Goal: Check status: Check status

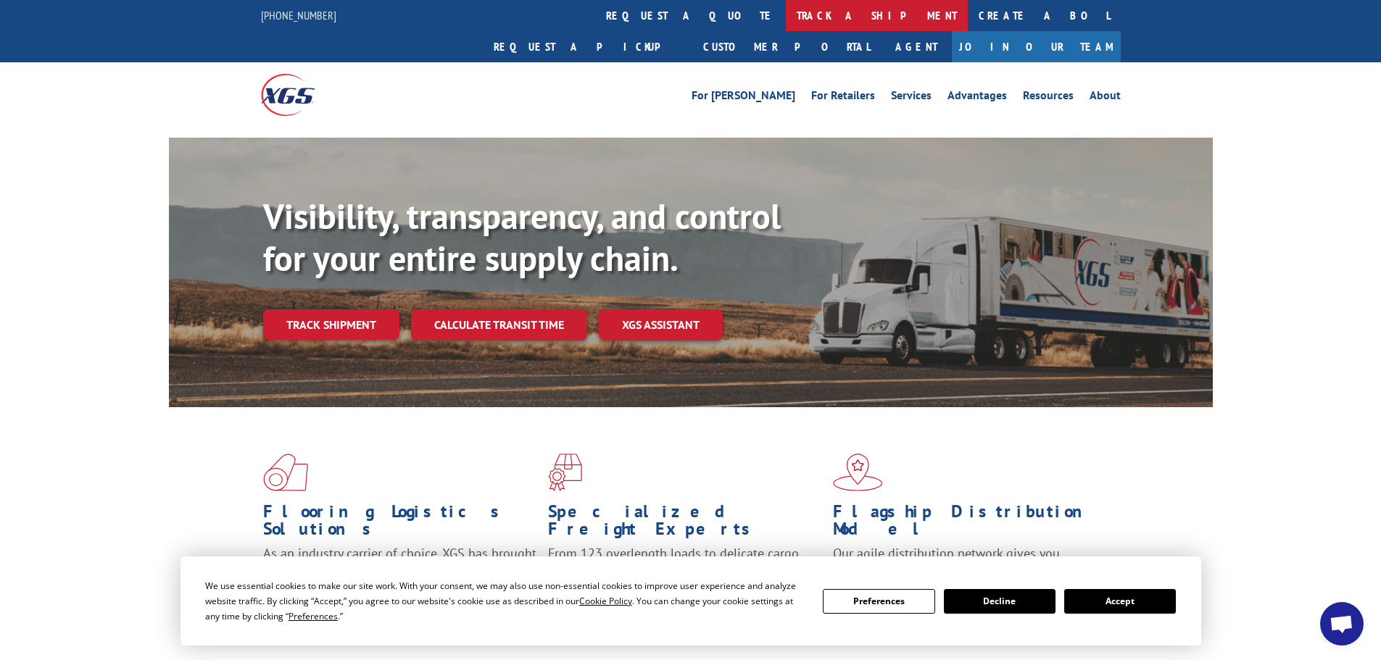
click at [786, 12] on link "track a shipment" at bounding box center [877, 15] width 182 height 31
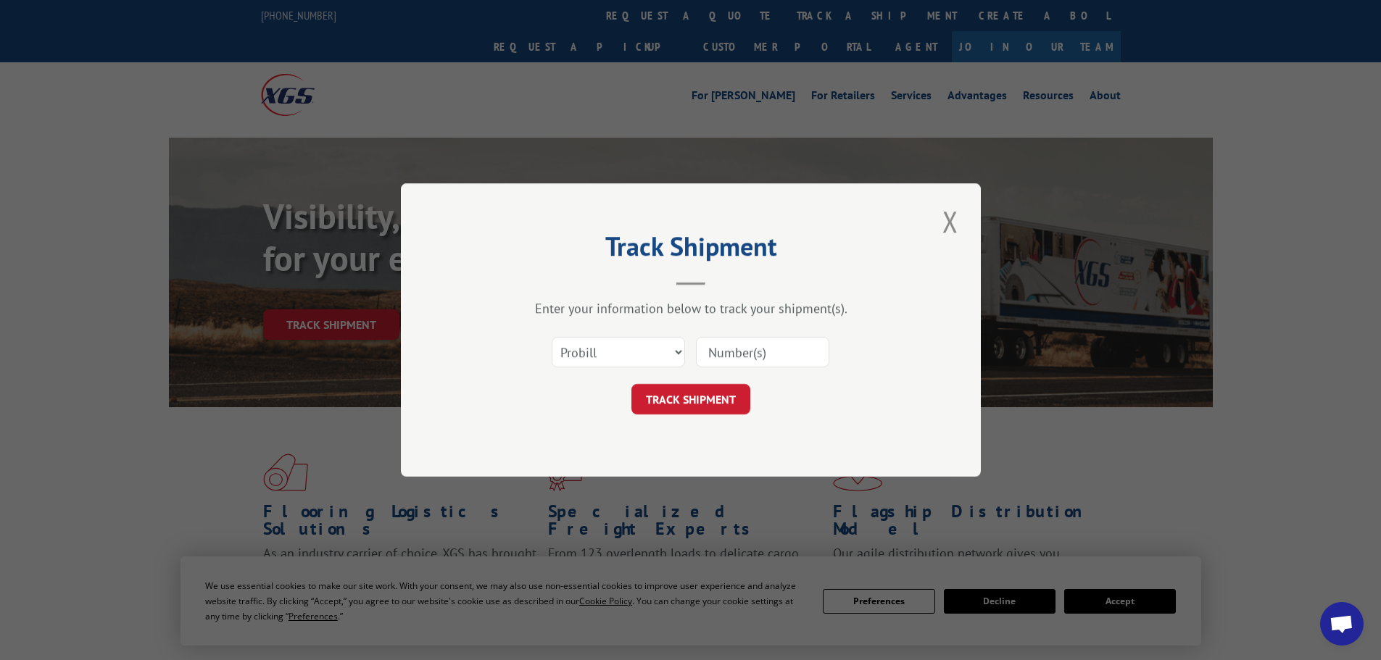
click at [736, 358] on input at bounding box center [762, 352] width 133 height 30
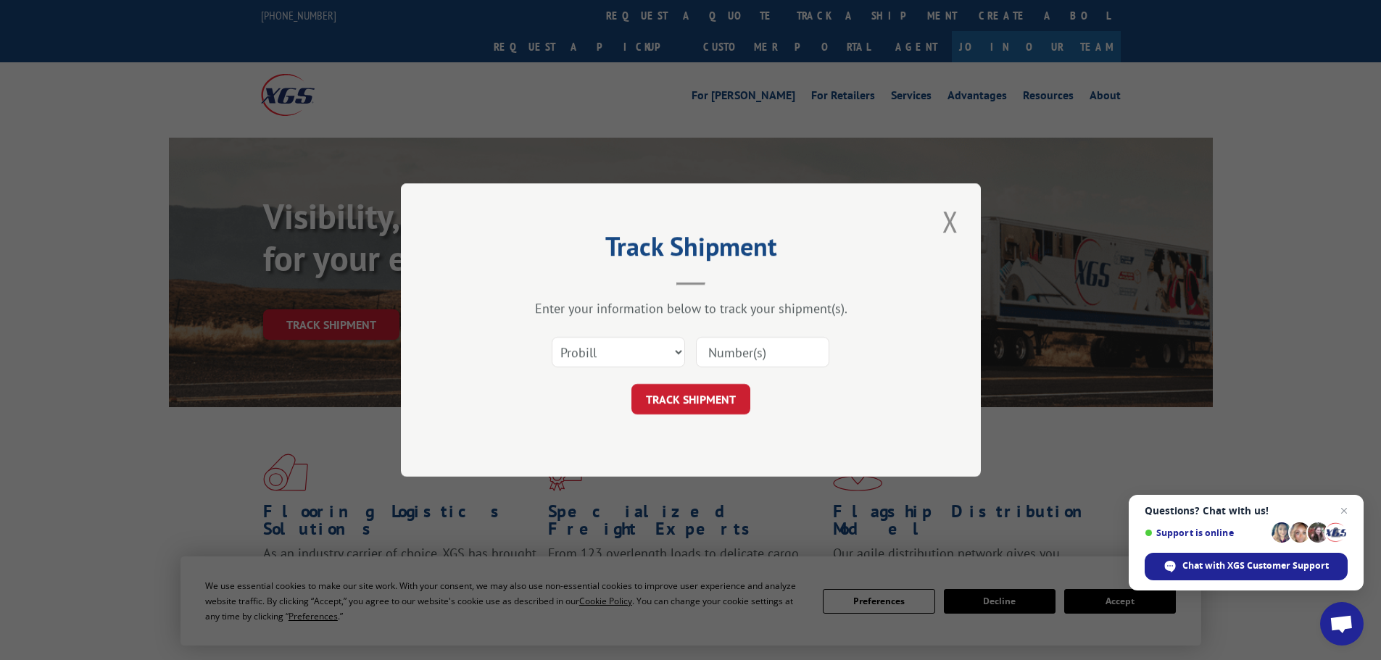
paste input "5957682"
type input "5957682"
click at [640, 352] on select "Select category... Probill BOL PO" at bounding box center [618, 352] width 133 height 30
select select "bol"
click at [552, 337] on select "Select category... Probill BOL PO" at bounding box center [618, 352] width 133 height 30
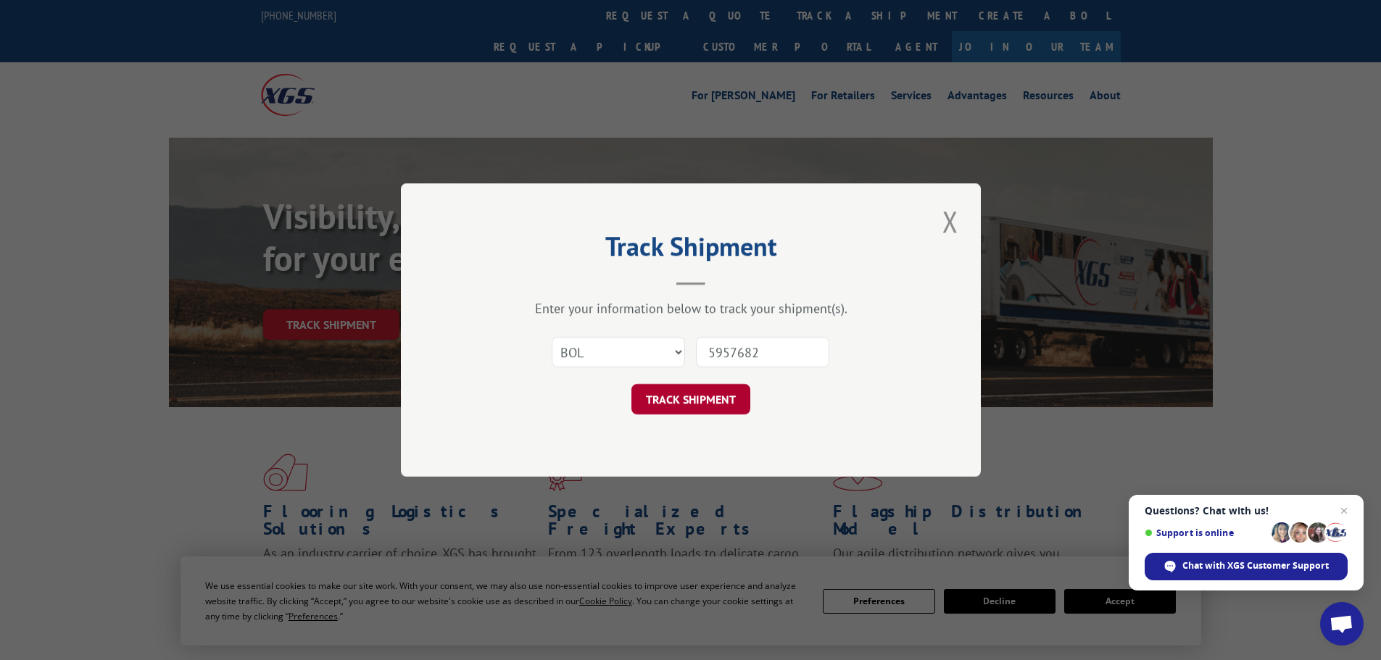
click at [718, 397] on button "TRACK SHIPMENT" at bounding box center [690, 399] width 119 height 30
